Goal: Information Seeking & Learning: Check status

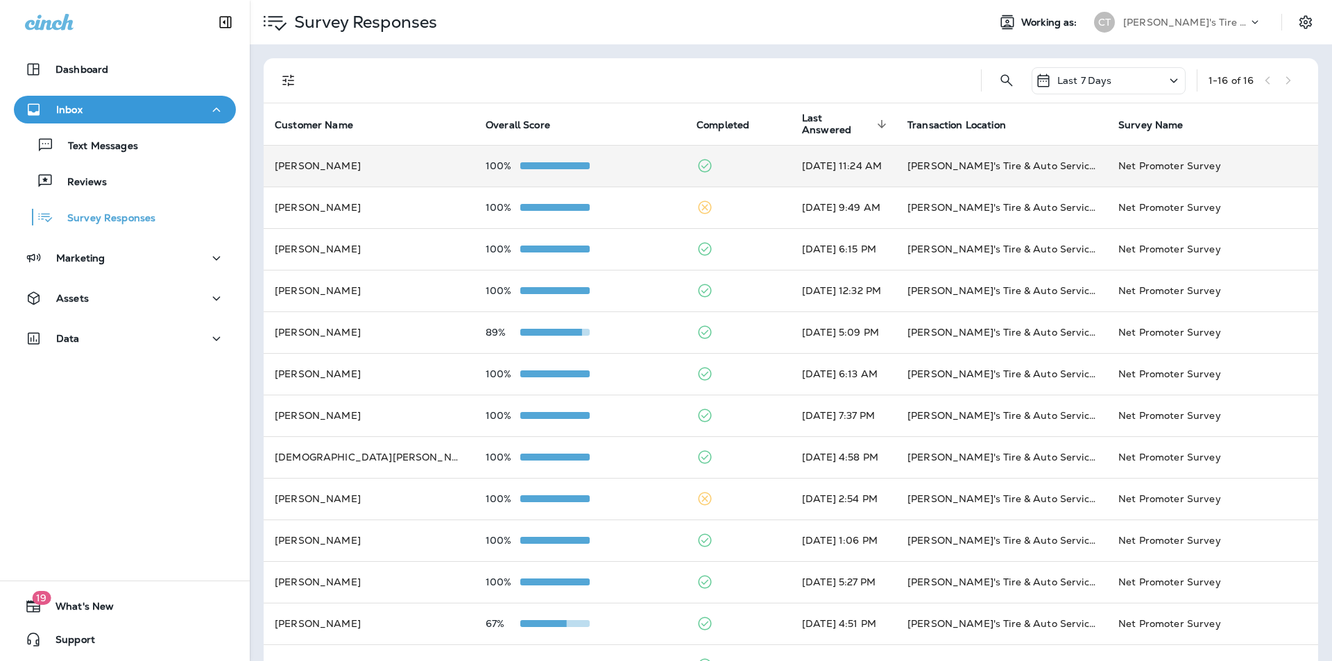
click at [626, 166] on div "100%" at bounding box center [580, 165] width 189 height 11
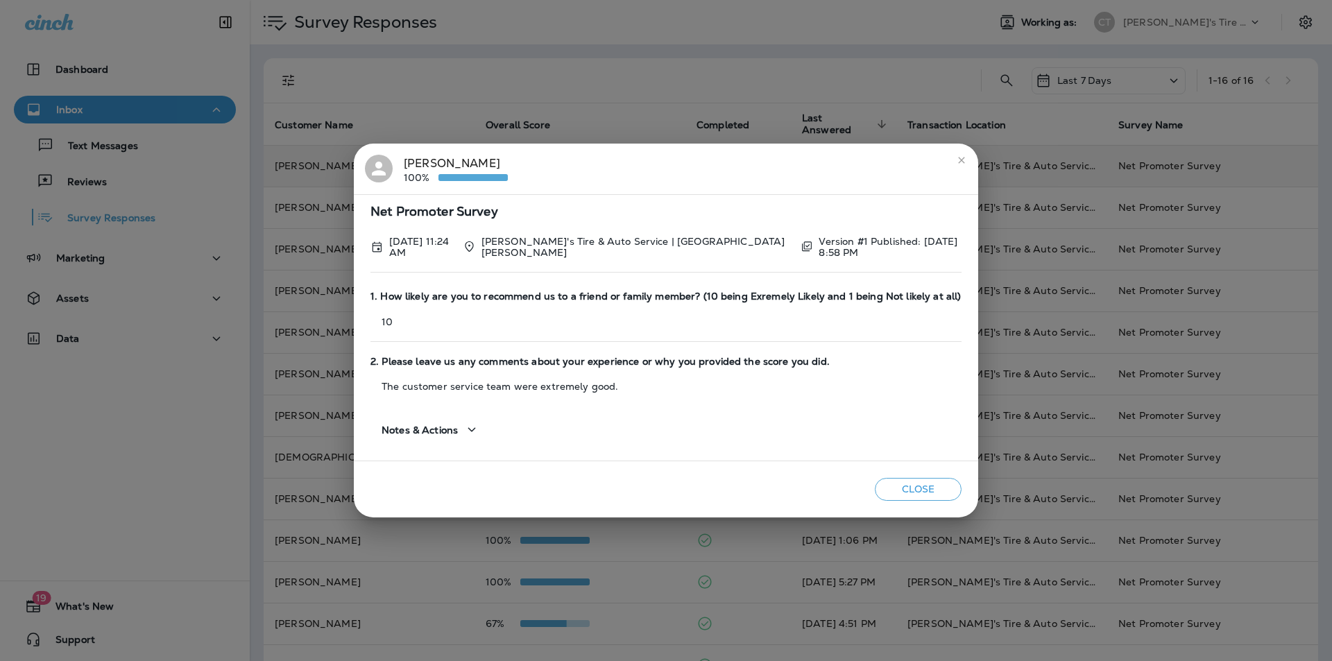
click at [959, 160] on icon "close" at bounding box center [961, 160] width 11 height 11
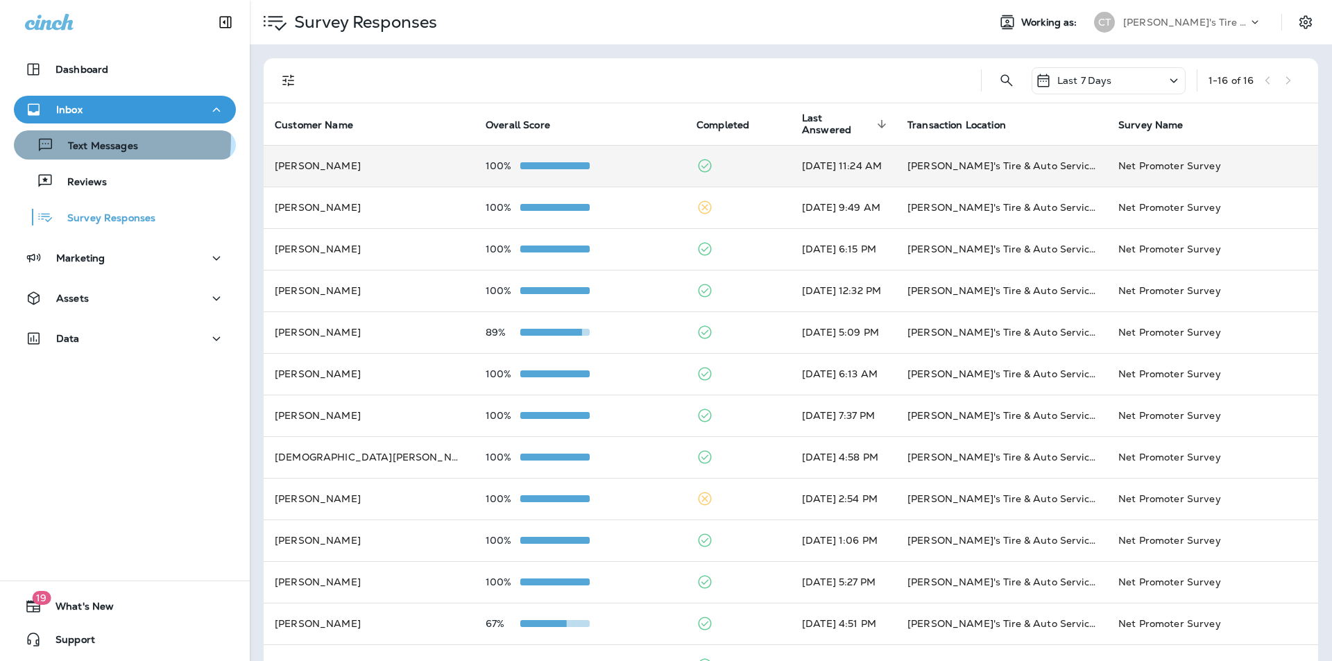
click at [99, 140] on p "Text Messages" at bounding box center [96, 146] width 84 height 13
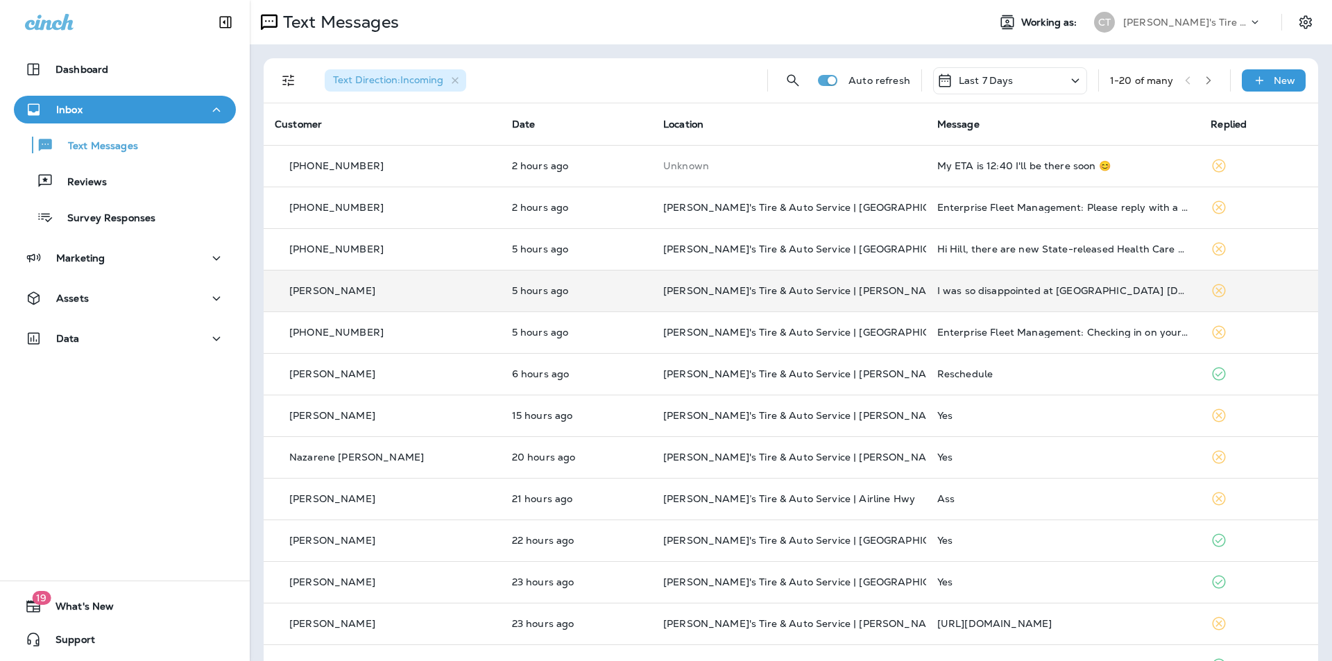
click at [1255, 287] on td at bounding box center [1258, 291] width 119 height 42
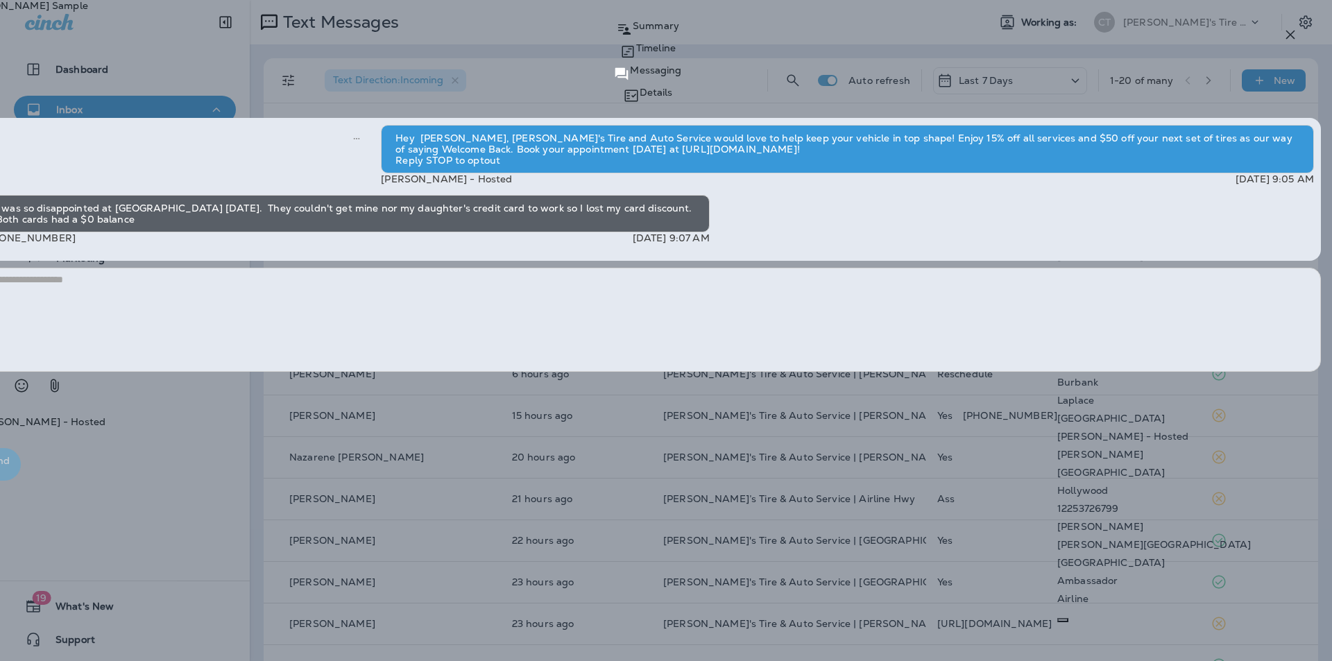
click at [1122, 298] on div "[PERSON_NAME]" at bounding box center [1154, 292] width 194 height 11
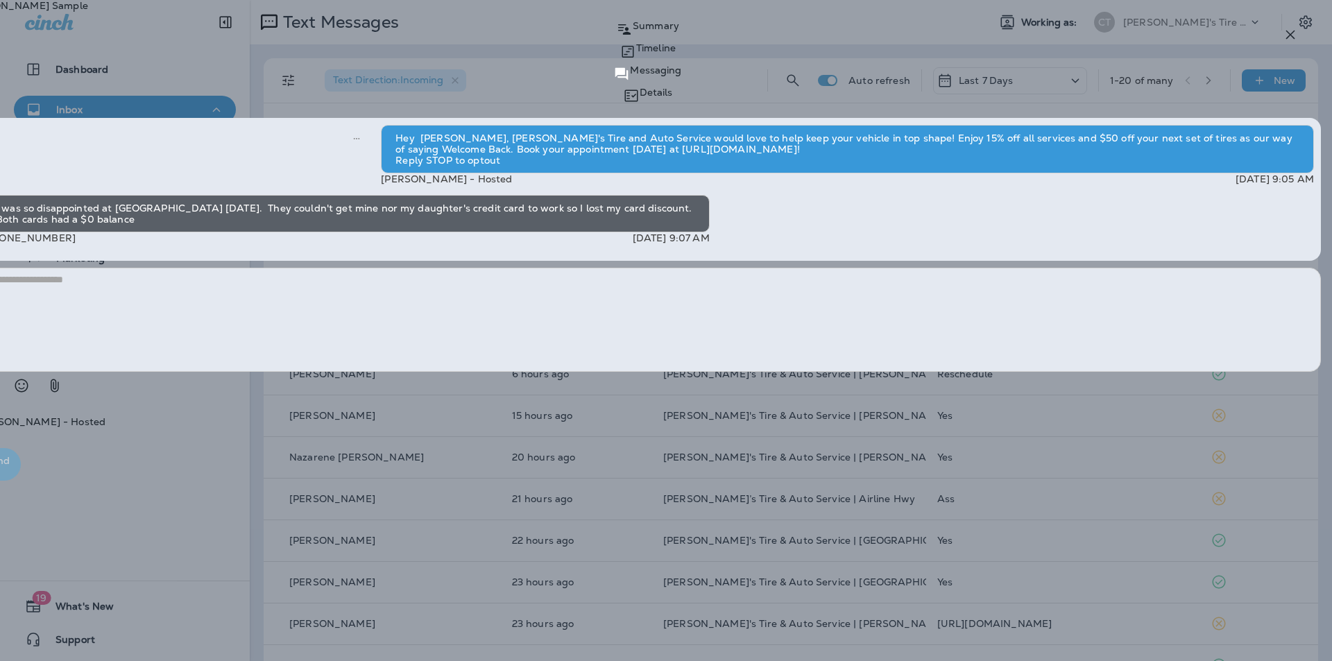
click at [37, 91] on div "Cancel" at bounding box center [22, 85] width 32 height 11
click at [1007, 117] on div "Hey [PERSON_NAME], [PERSON_NAME]'s Tire and Auto Service would love to help kee…" at bounding box center [647, 299] width 1369 height 385
click at [1292, 33] on icon "button" at bounding box center [1290, 35] width 9 height 9
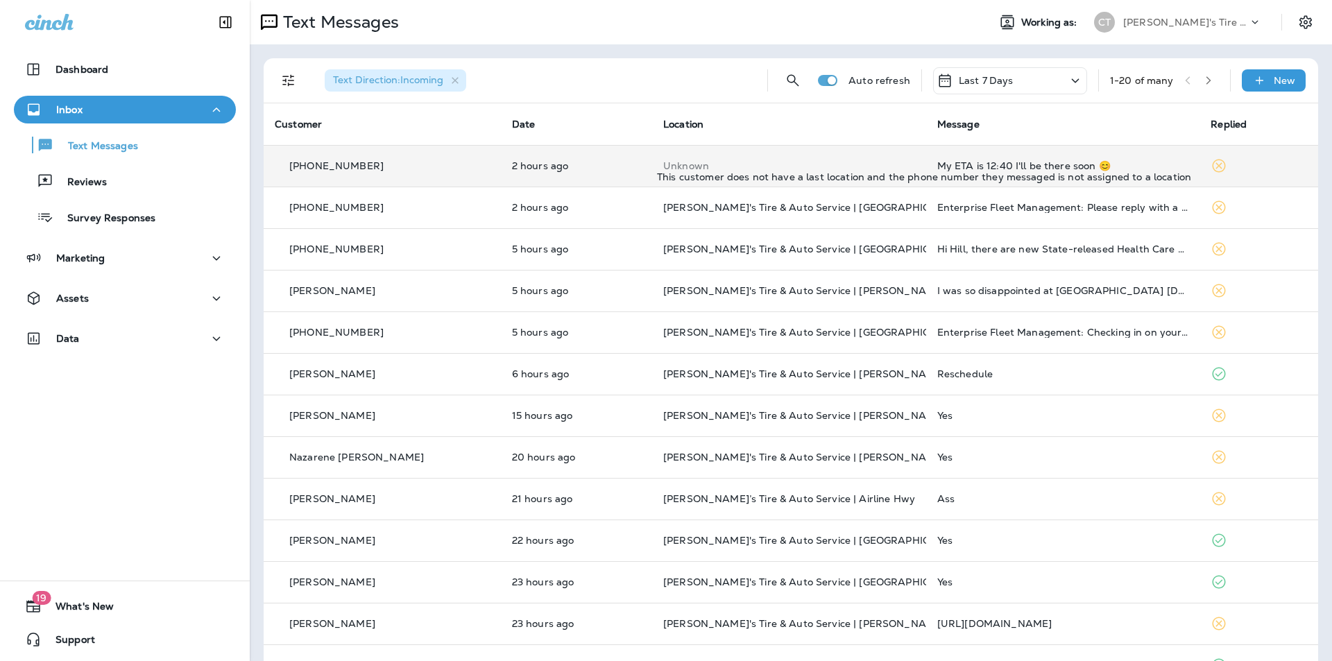
click at [834, 167] on p "Unknown" at bounding box center [789, 165] width 252 height 11
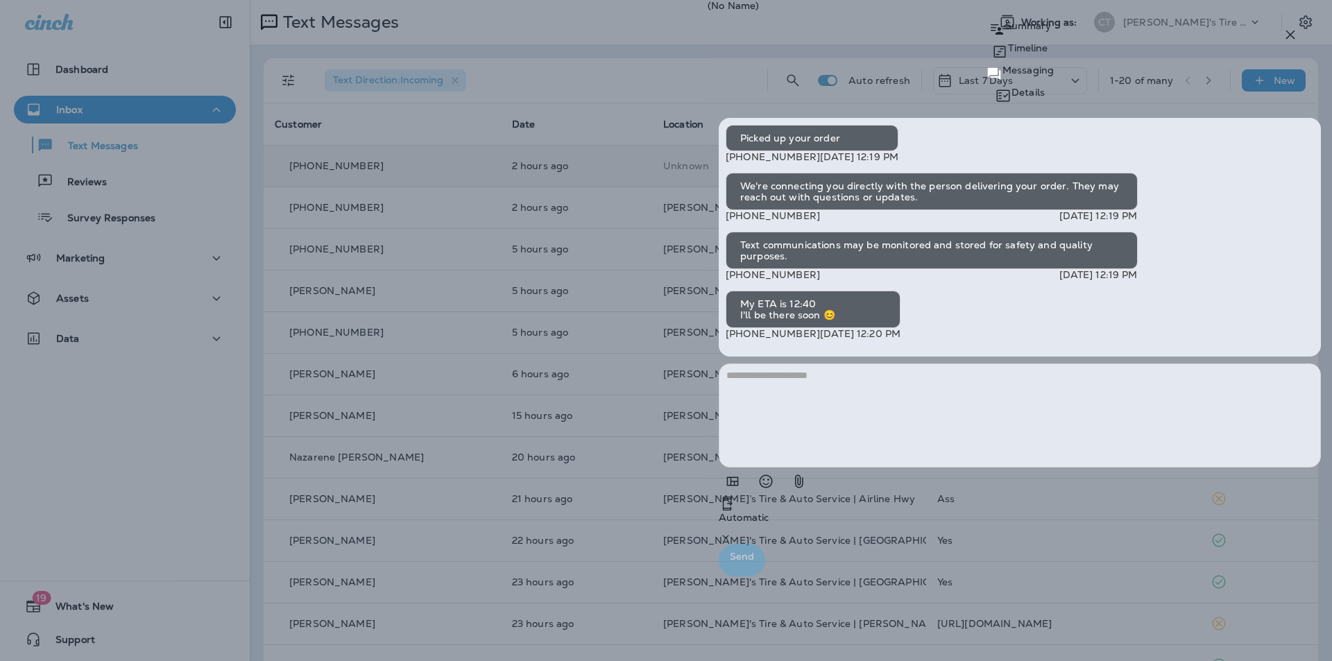
click at [1291, 35] on icon "button" at bounding box center [1290, 35] width 9 height 9
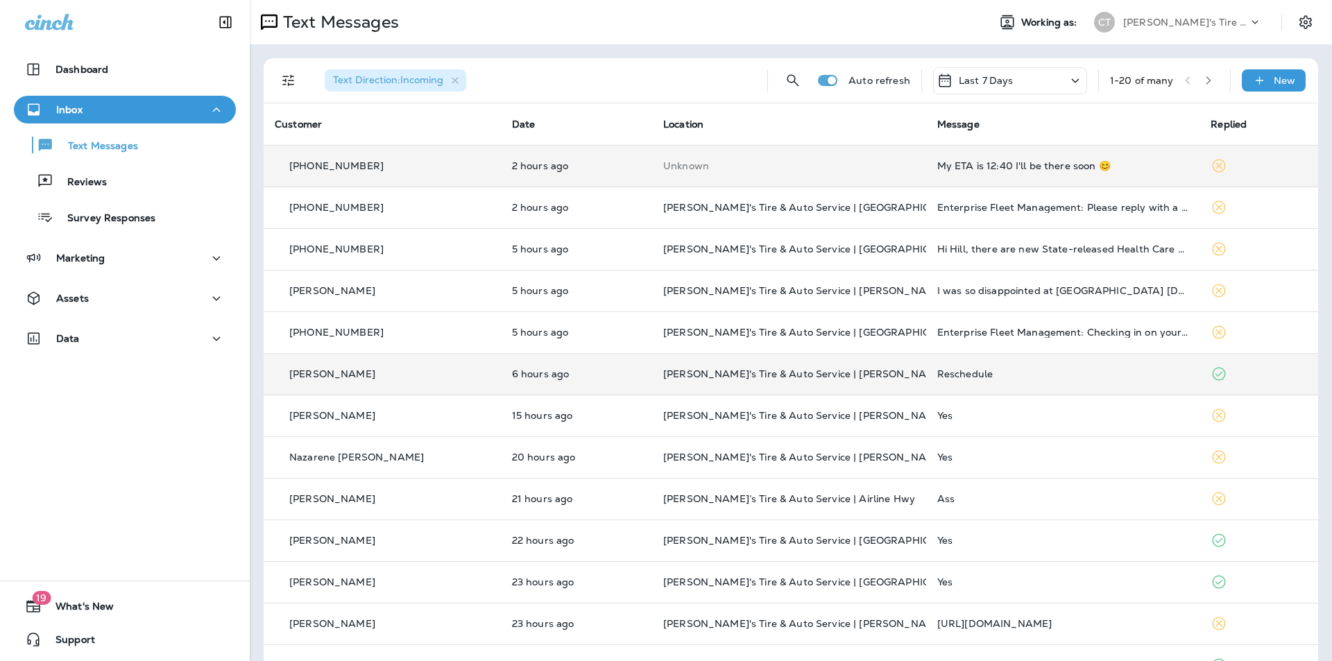
click at [1036, 370] on div "Reschedule" at bounding box center [1063, 373] width 252 height 11
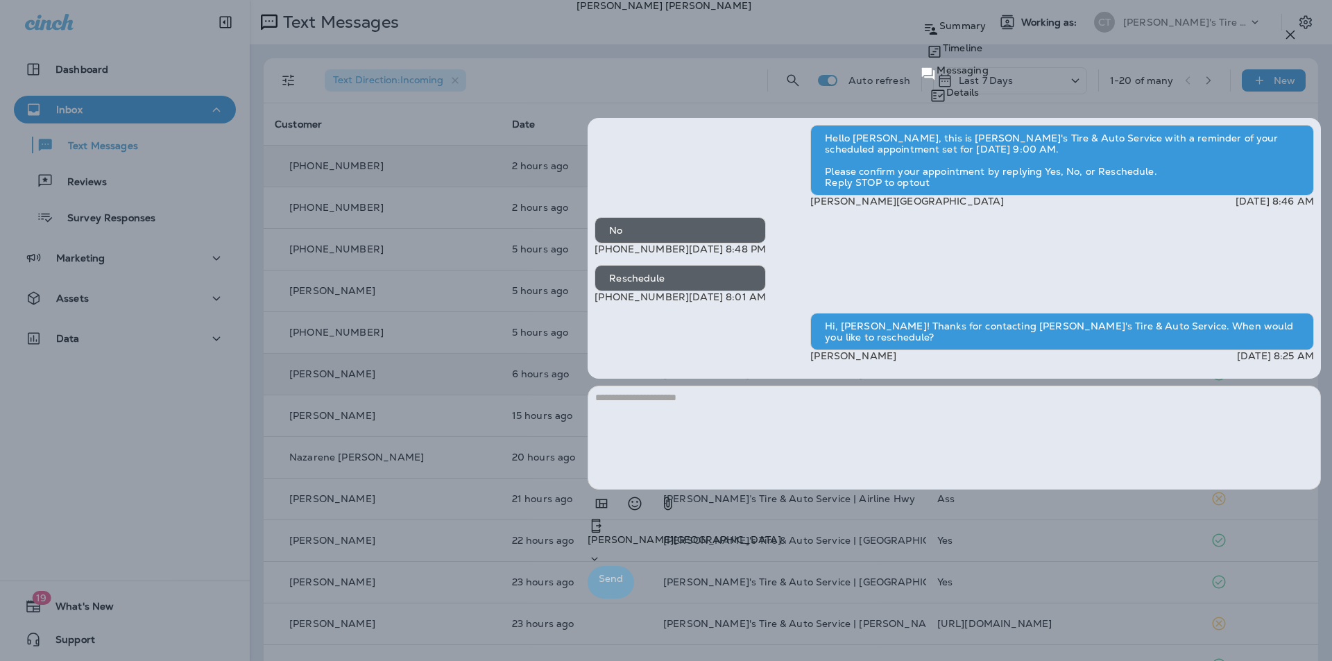
click at [1290, 33] on icon "button" at bounding box center [1290, 34] width 17 height 17
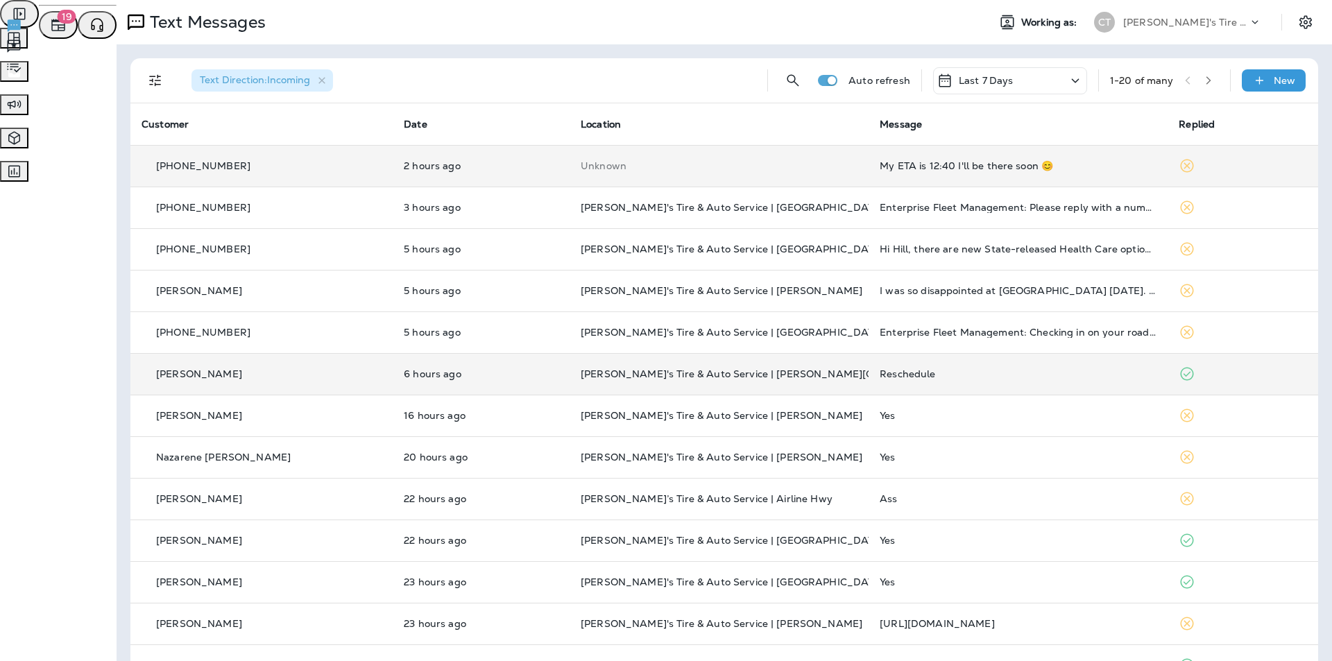
click at [61, 51] on span "Reviews" at bounding box center [41, 45] width 39 height 12
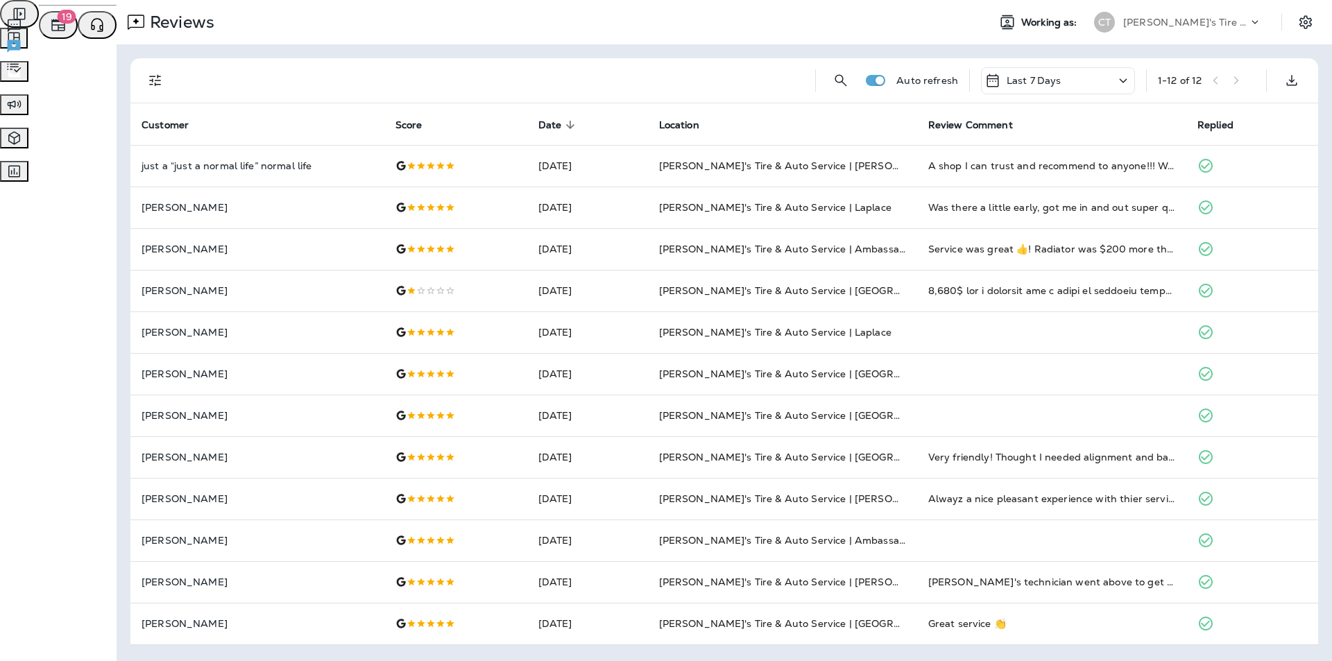
click at [109, 72] on span "Survey Responses" at bounding box center [65, 66] width 87 height 12
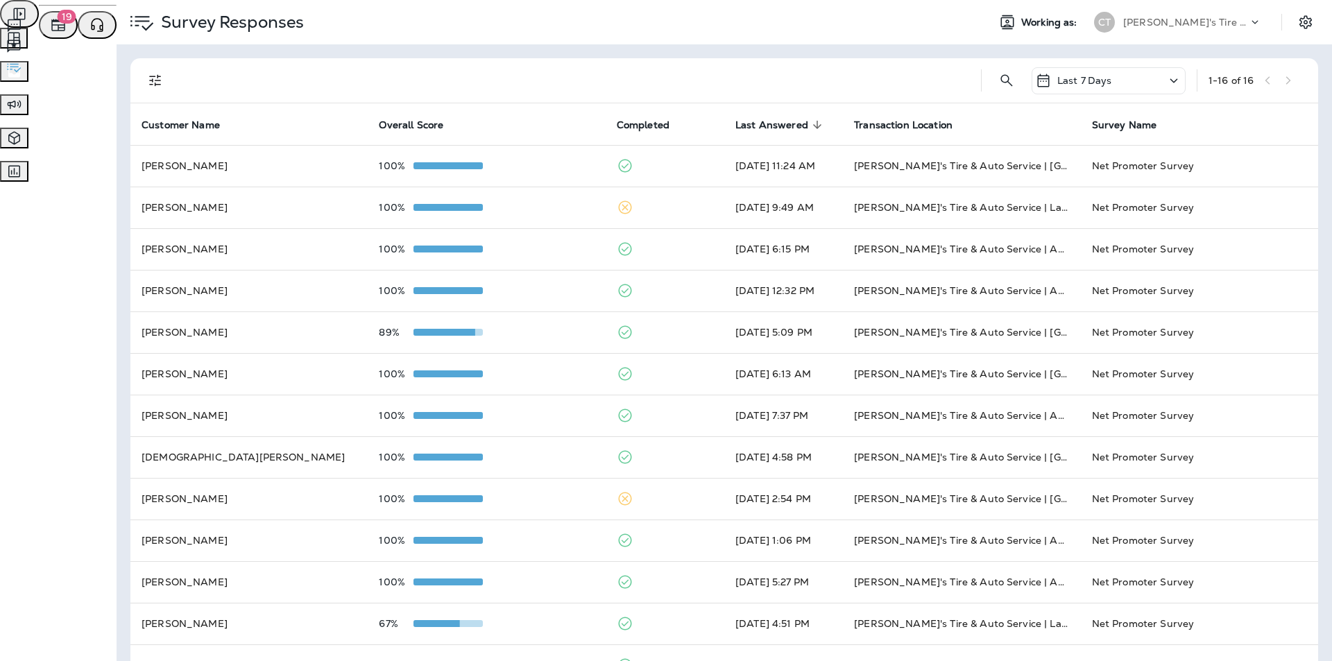
click at [92, 31] on span "Text Messages" at bounding box center [57, 24] width 69 height 12
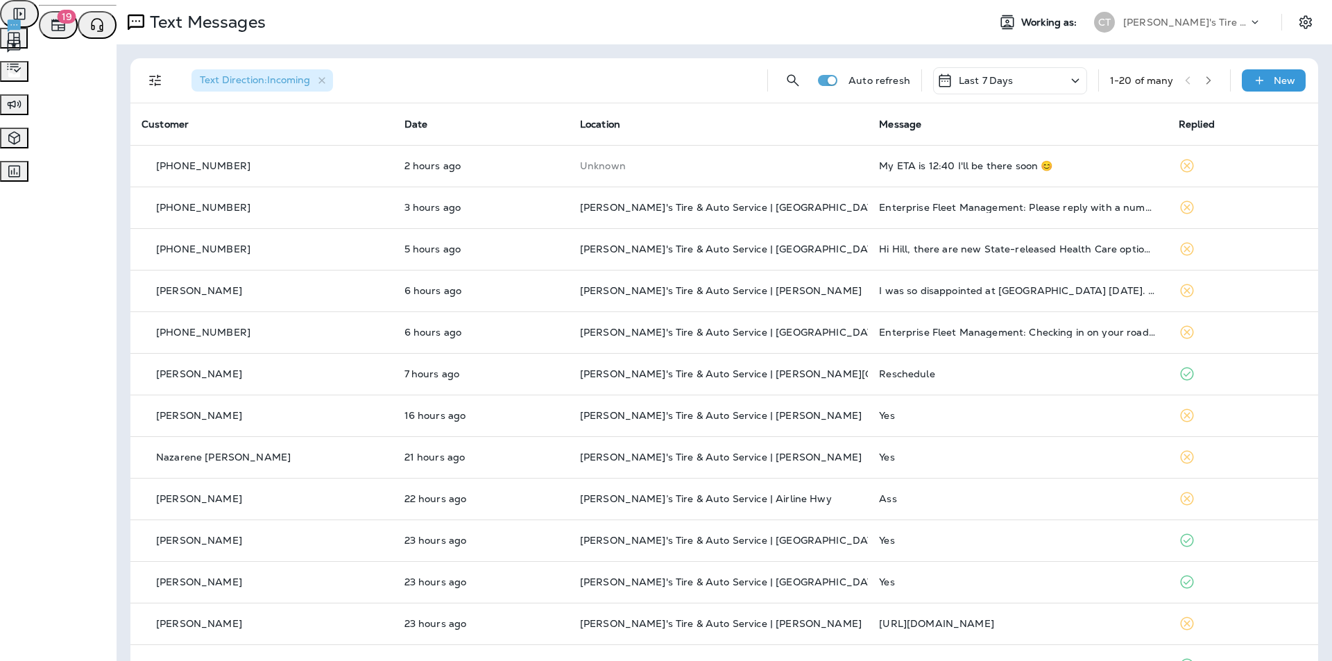
click at [61, 51] on span "Reviews" at bounding box center [41, 45] width 39 height 12
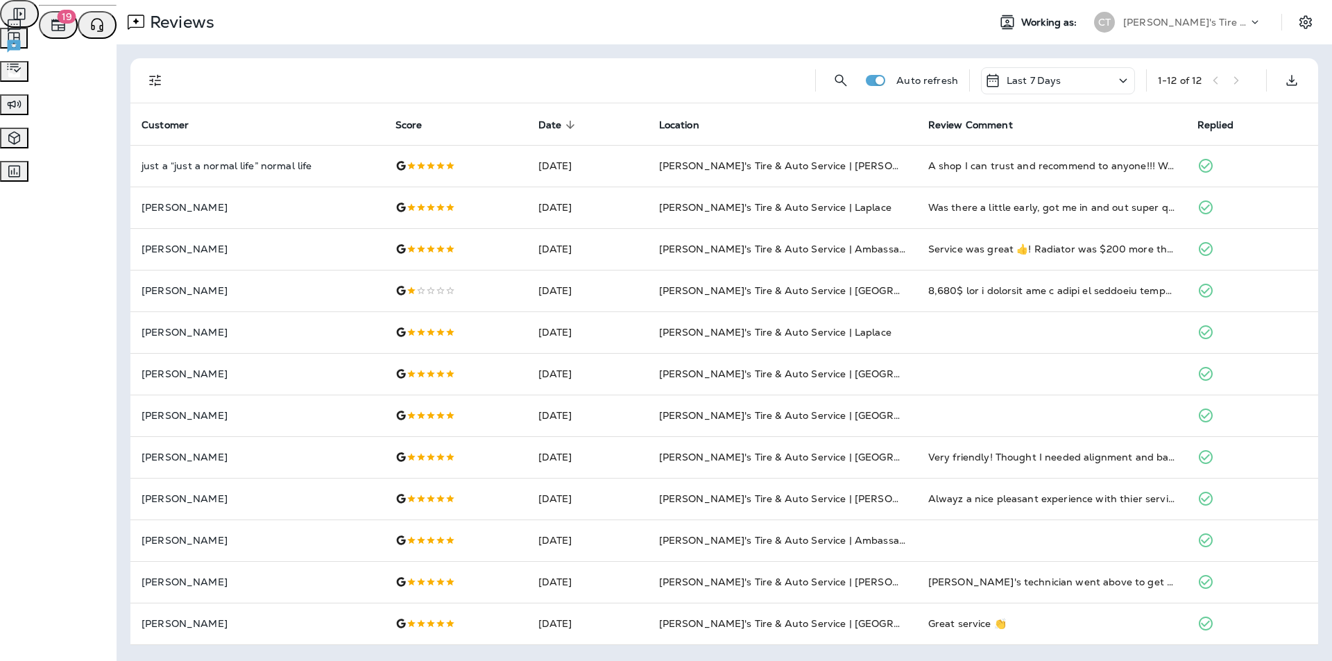
click at [92, 31] on span "Text Messages" at bounding box center [57, 24] width 69 height 12
